Goal: Task Accomplishment & Management: Manage account settings

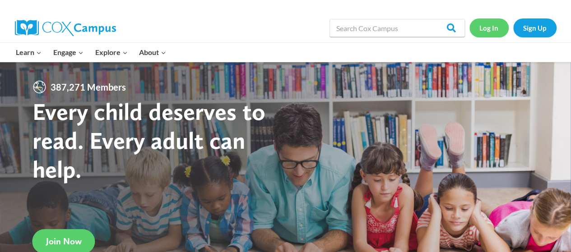
click at [489, 30] on link "Log In" at bounding box center [488, 28] width 39 height 19
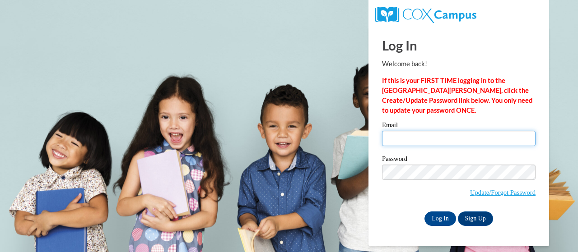
type input "JustMsDana@gmail.com"
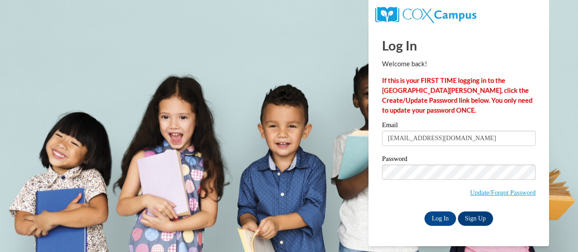
click at [409, 139] on input "JustMsDana@gmail.com" at bounding box center [458, 138] width 153 height 15
click at [438, 221] on input "Log In" at bounding box center [440, 219] width 32 height 14
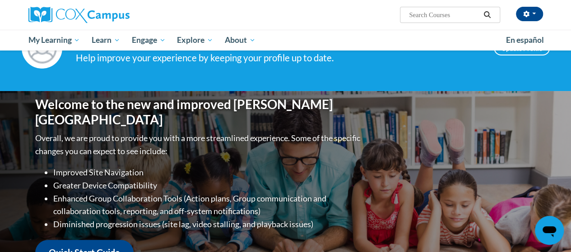
scroll to position [18, 0]
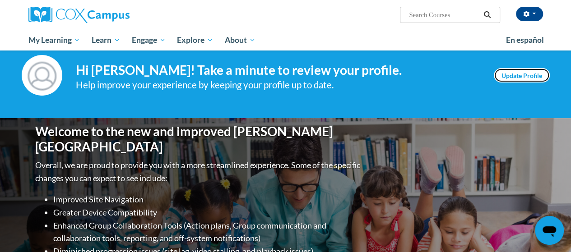
click at [522, 74] on link "Update Profile" at bounding box center [522, 75] width 56 height 14
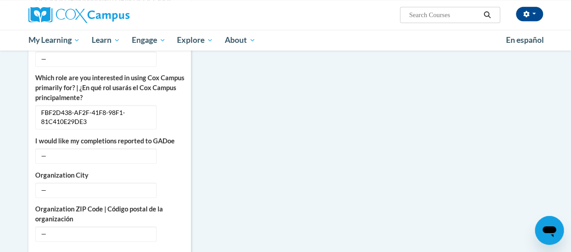
scroll to position [437, 0]
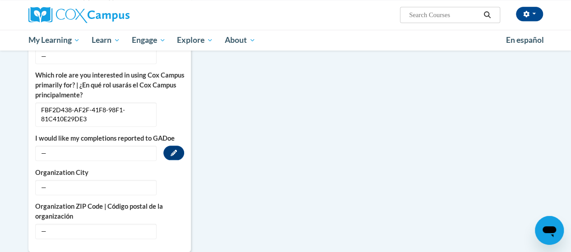
click at [47, 146] on span "—" at bounding box center [95, 153] width 121 height 15
click at [172, 150] on icon "Custom profile fields" at bounding box center [174, 153] width 6 height 6
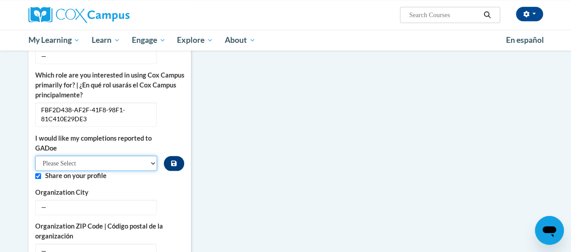
click at [151, 156] on select "Please Select Yes No" at bounding box center [96, 163] width 122 height 15
select select "603ba6f8-c7dd-435b-84cd-d4c8cfb77024"
click at [35, 156] on select "Please Select Yes No" at bounding box center [96, 163] width 122 height 15
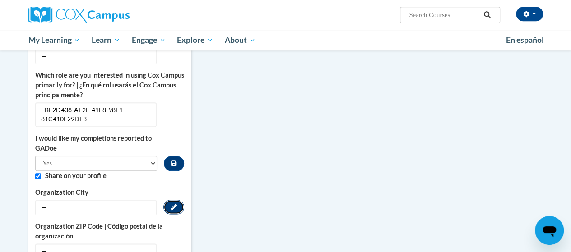
click at [176, 204] on icon "Custom profile fields" at bounding box center [174, 207] width 6 height 6
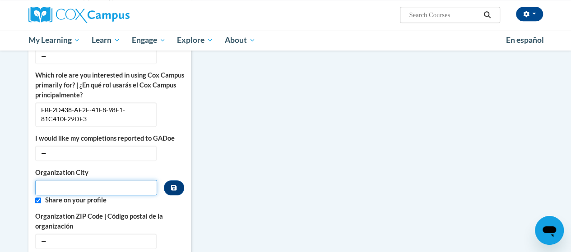
click at [103, 180] on input "Metadata input" at bounding box center [96, 187] width 122 height 15
click at [173, 156] on div "College/University | Colegio/Universidad — Edit Organization Address Line 1 | D…" at bounding box center [109, 55] width 149 height 388
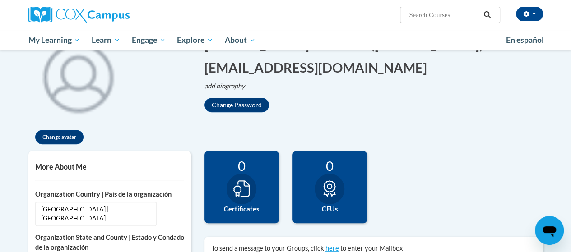
scroll to position [103, 0]
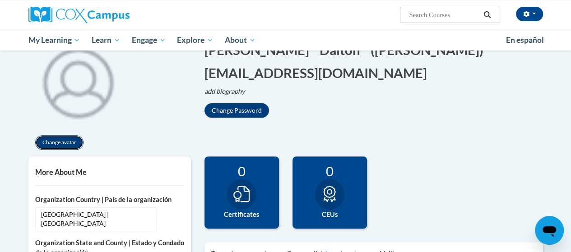
click at [53, 146] on button "Change avatar" at bounding box center [59, 142] width 48 height 14
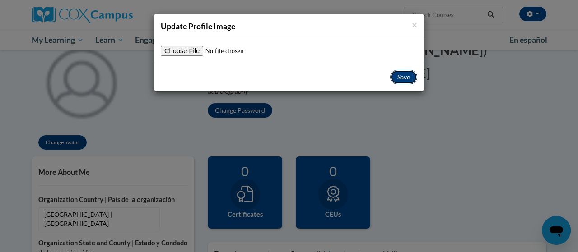
click at [402, 79] on button "Save" at bounding box center [403, 77] width 27 height 14
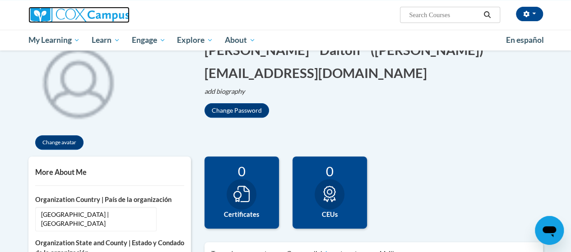
click at [50, 19] on img at bounding box center [78, 15] width 101 height 16
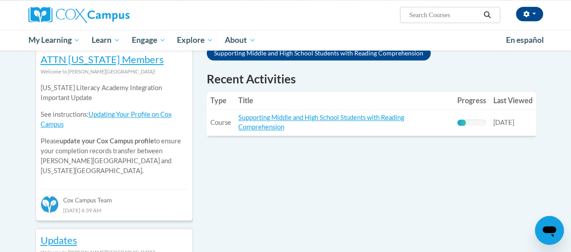
scroll to position [303, 0]
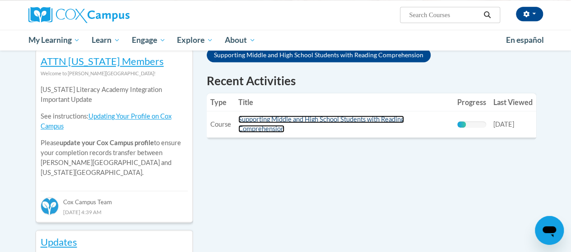
click at [264, 122] on link "Supporting Middle and High School Students with Reading Comprehension" at bounding box center [321, 124] width 166 height 17
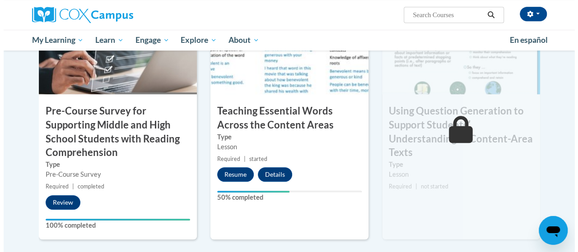
scroll to position [255, 0]
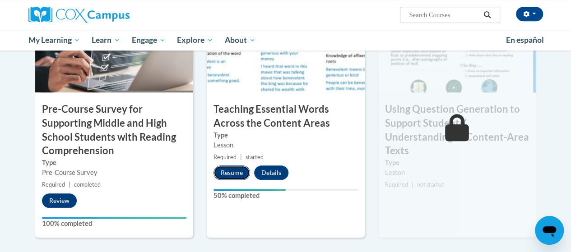
click at [233, 168] on button "Resume" at bounding box center [232, 173] width 37 height 14
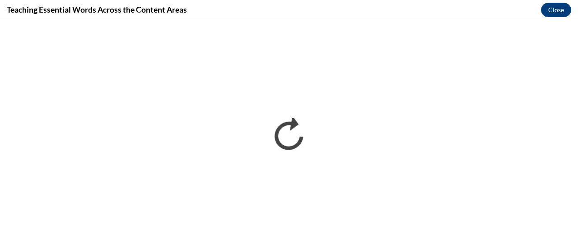
scroll to position [0, 0]
